Goal: Find specific page/section: Find specific page/section

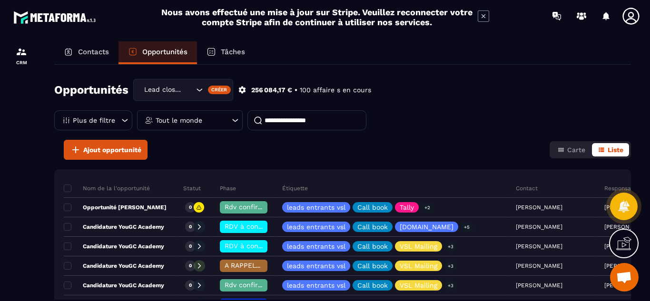
drag, startPoint x: 0, startPoint y: 0, endPoint x: 199, endPoint y: 89, distance: 218.2
click at [199, 89] on icon "Search for option" at bounding box center [200, 90] width 10 height 10
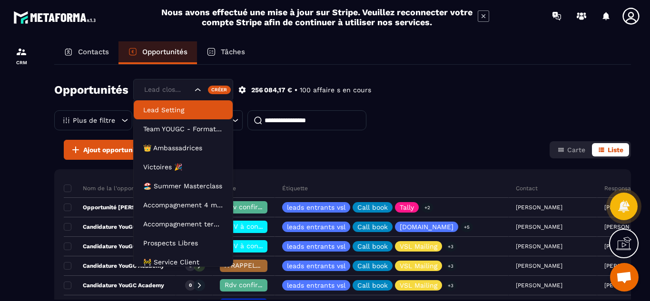
click at [181, 113] on p "Lead Setting" at bounding box center [183, 110] width 80 height 10
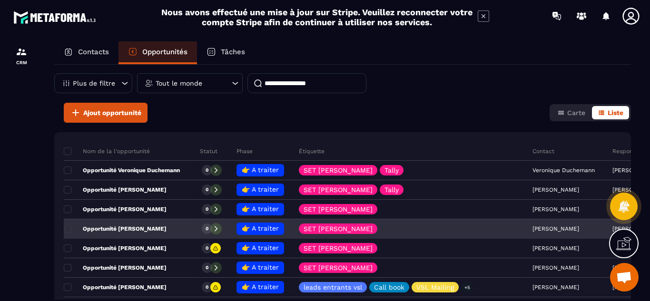
scroll to position [38, 0]
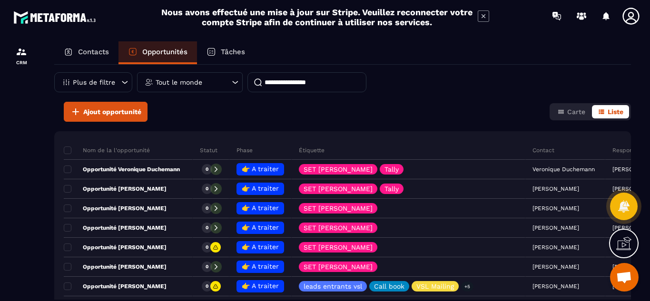
click at [209, 81] on div "Tout le monde" at bounding box center [190, 82] width 106 height 20
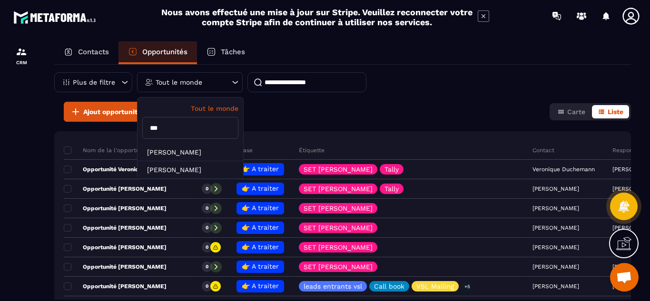
click at [177, 126] on input "***" at bounding box center [190, 128] width 96 height 22
type input "*"
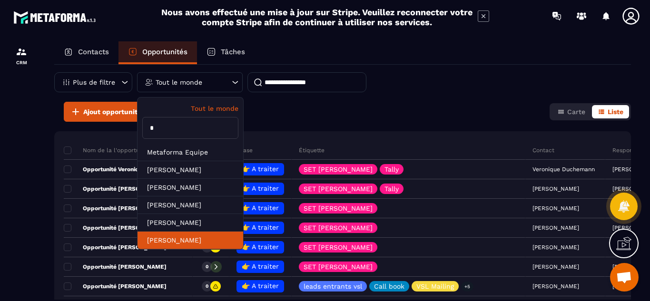
type input "*"
click at [173, 241] on li "[PERSON_NAME]" at bounding box center [191, 241] width 106 height 18
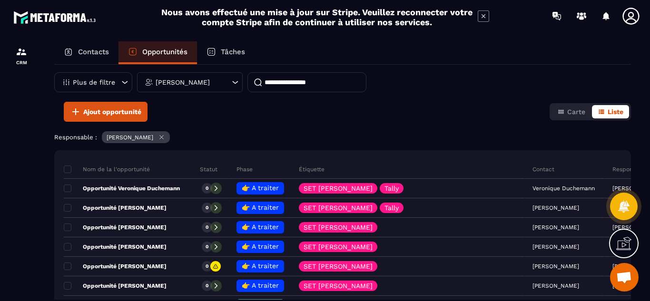
click at [236, 52] on p "Tâches" at bounding box center [233, 52] width 24 height 9
